Goal: Navigation & Orientation: Find specific page/section

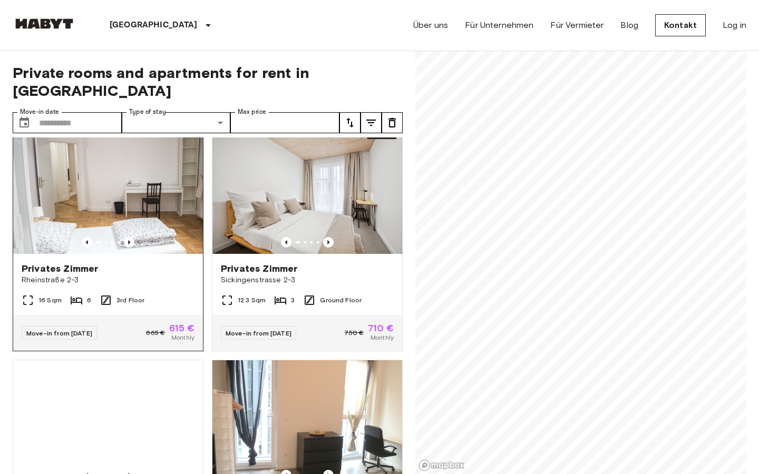
scroll to position [703, 0]
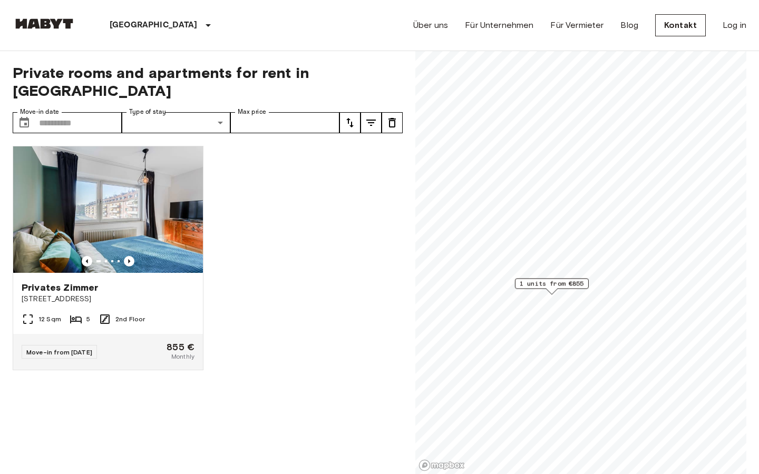
click at [254, 198] on div "Privates [PERSON_NAME] [GEOGRAPHIC_DATA] 5 12 Sqm 5 2nd Floor Move-in from [DAT…" at bounding box center [203, 306] width 398 height 337
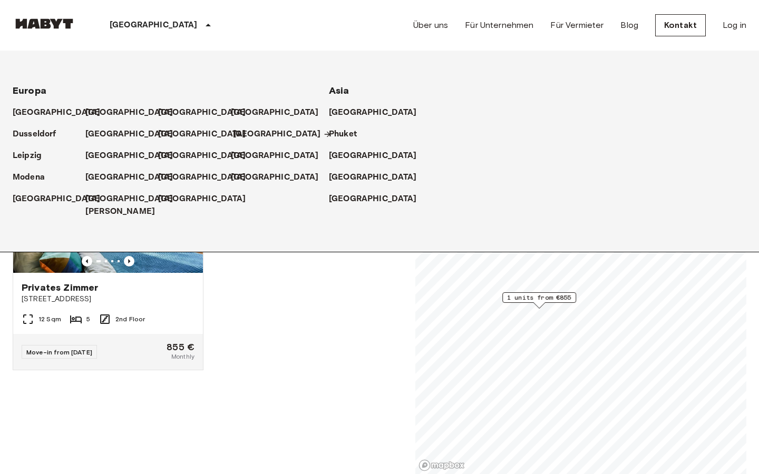
click at [254, 132] on p "[GEOGRAPHIC_DATA]" at bounding box center [277, 134] width 88 height 13
